Goal: Information Seeking & Learning: Learn about a topic

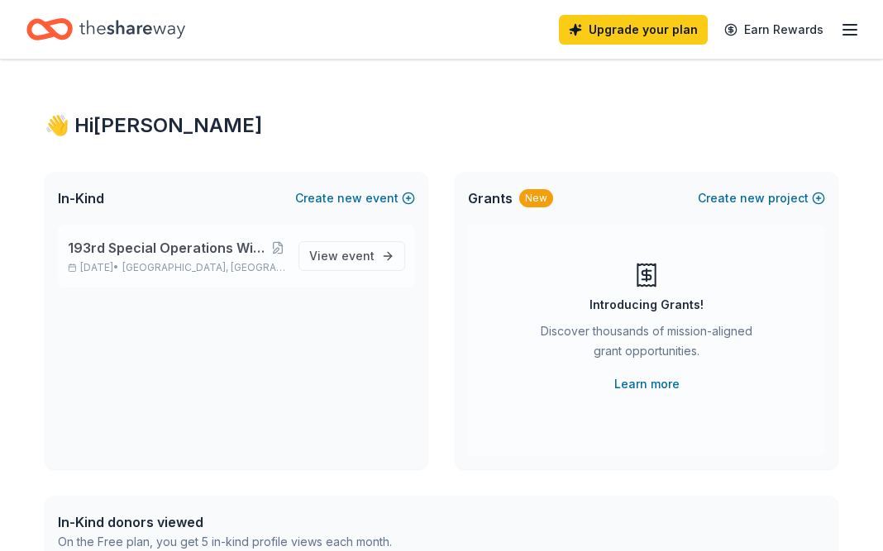
click at [167, 259] on div "193rd Special Operations Wing Association 3rd Annual Golf Tournament [DATE] • […" at bounding box center [176, 256] width 217 height 36
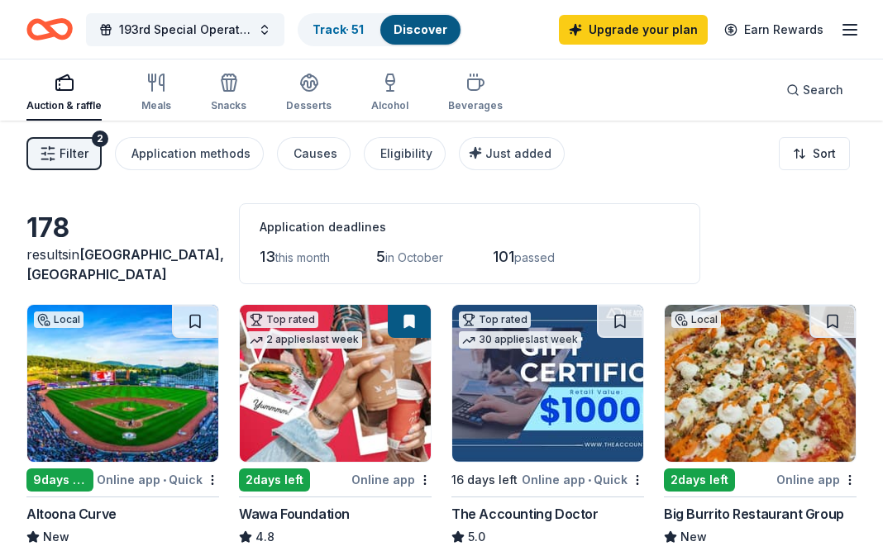
click at [332, 411] on img at bounding box center [335, 383] width 191 height 157
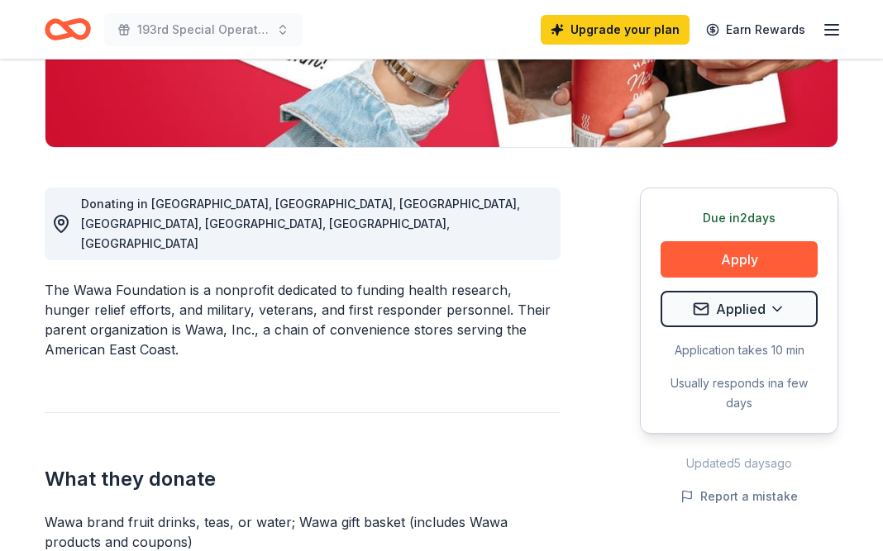
scroll to position [356, 0]
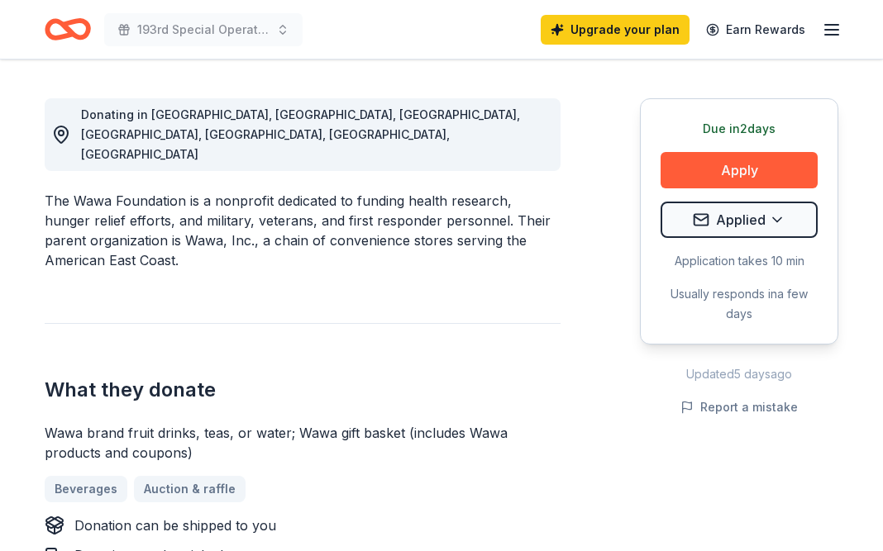
scroll to position [0, 0]
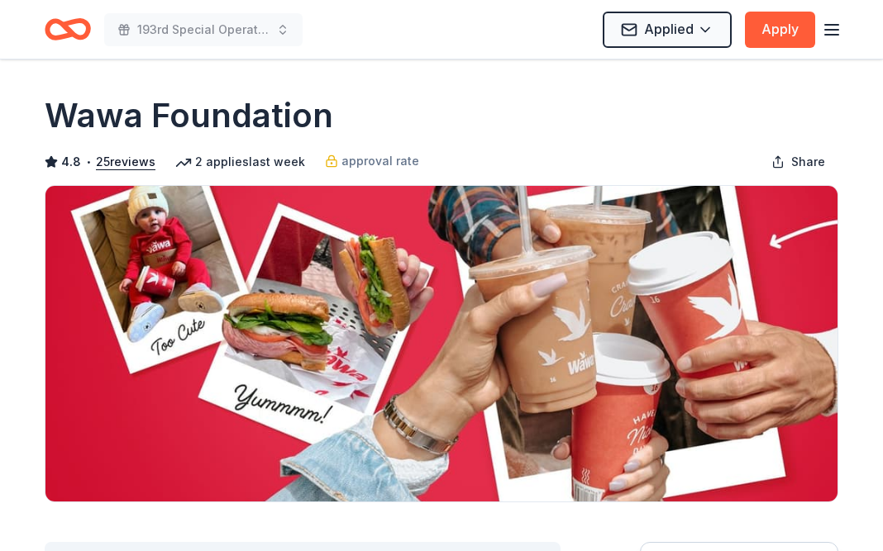
click at [832, 22] on icon "button" at bounding box center [832, 30] width 20 height 20
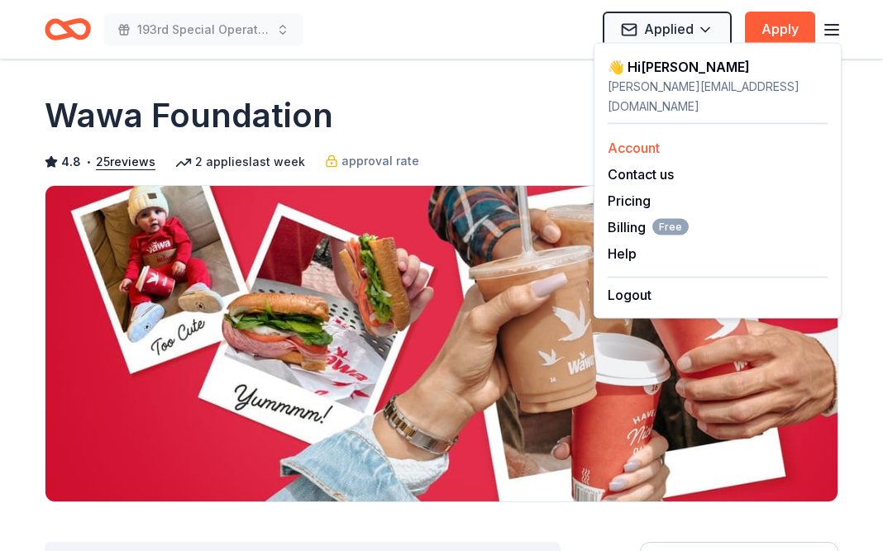
click at [641, 140] on link "Account" at bounding box center [633, 148] width 52 height 17
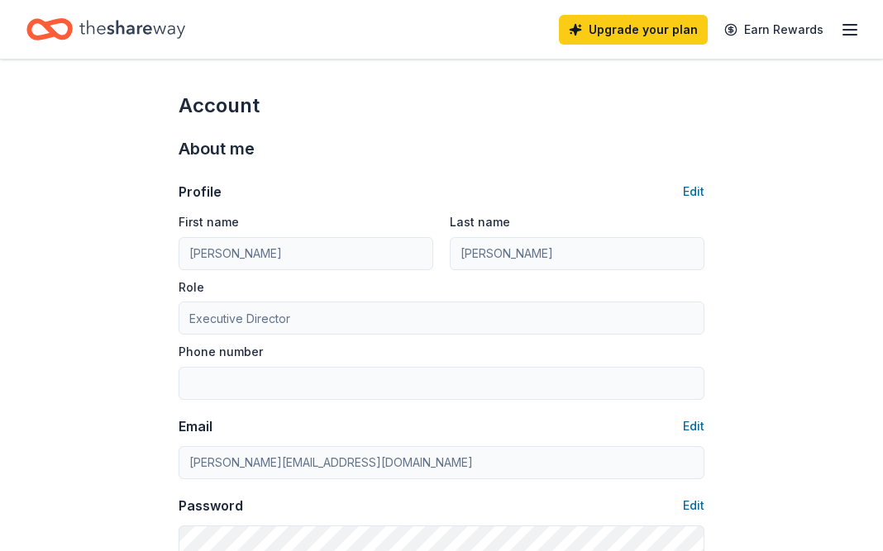
click at [102, 32] on icon "Home" at bounding box center [132, 29] width 106 height 34
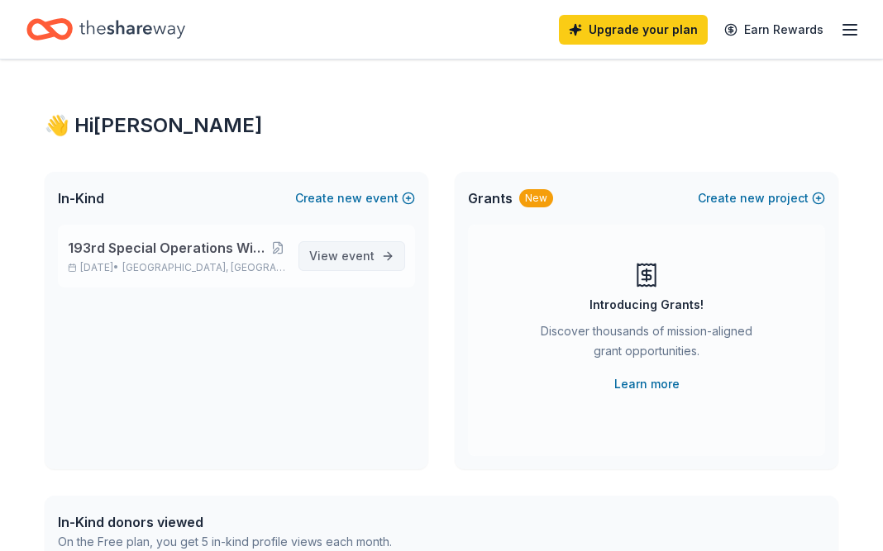
click at [332, 255] on span "View event" at bounding box center [341, 256] width 65 height 20
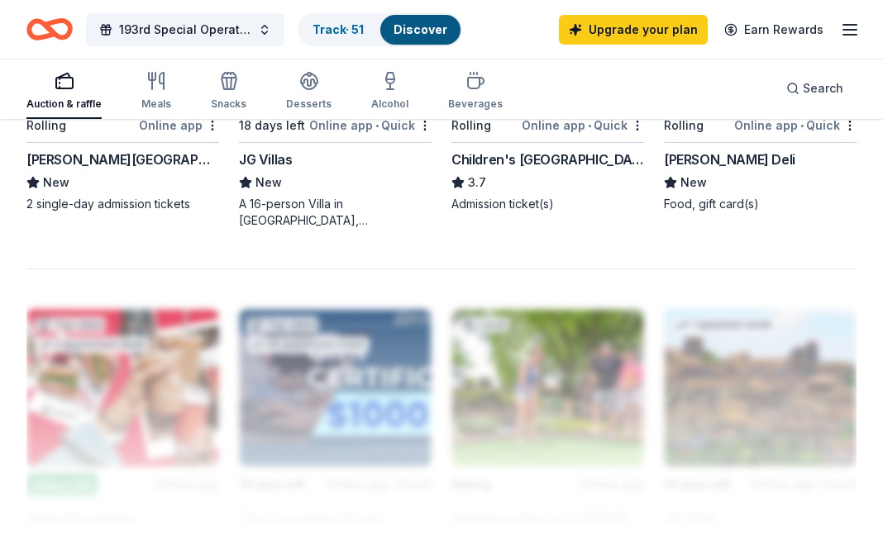
scroll to position [1707, 0]
